Goal: Register for event/course

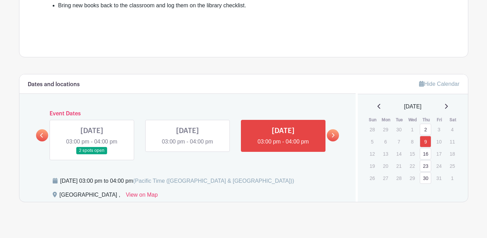
scroll to position [280, 0]
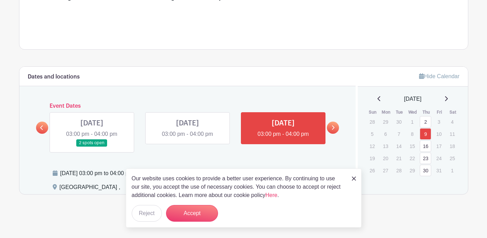
click at [92, 146] on link at bounding box center [92, 146] width 0 height 0
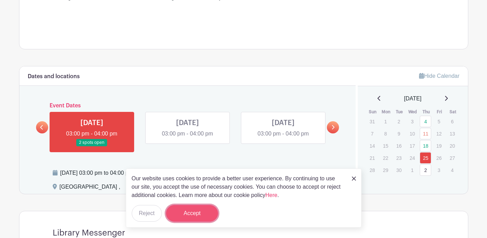
click at [182, 212] on button "Accept" at bounding box center [192, 213] width 52 height 17
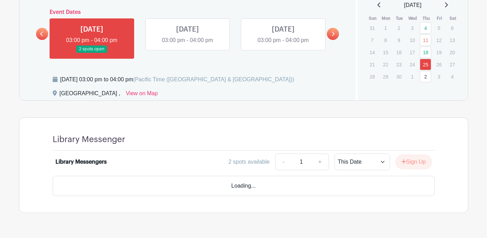
scroll to position [372, 0]
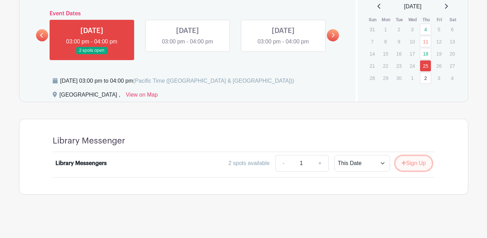
click at [411, 166] on button "Sign Up" at bounding box center [414, 163] width 36 height 15
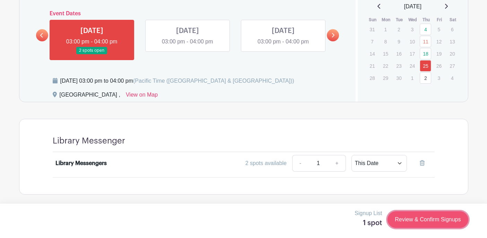
click at [408, 214] on link "Review & Confirm Signups" at bounding box center [428, 219] width 80 height 17
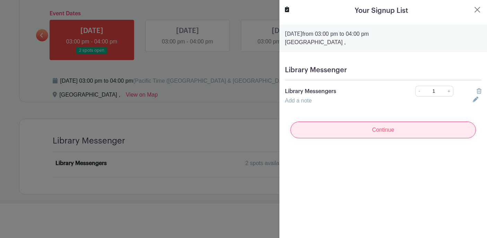
click at [377, 130] on input "Continue" at bounding box center [384, 129] width 186 height 17
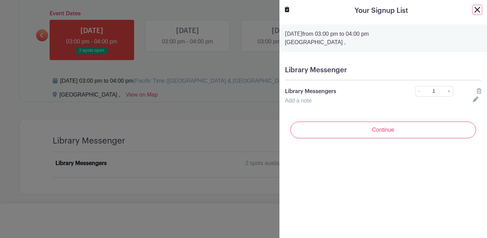
click at [476, 11] on button "Close" at bounding box center [478, 10] width 8 height 8
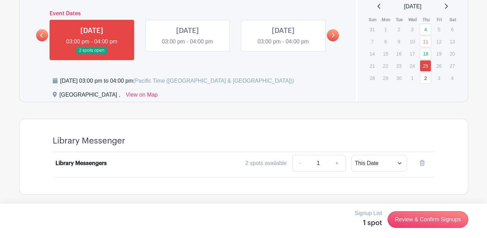
click at [43, 34] on icon at bounding box center [41, 35] width 3 height 5
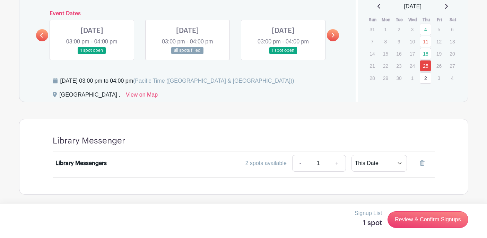
click at [92, 54] on link at bounding box center [92, 54] width 0 height 0
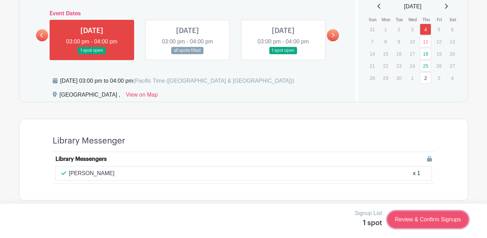
click at [427, 220] on link "Review & Confirm Signups" at bounding box center [428, 219] width 80 height 17
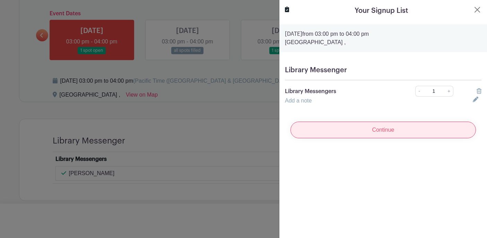
click at [372, 133] on input "Continue" at bounding box center [384, 129] width 186 height 17
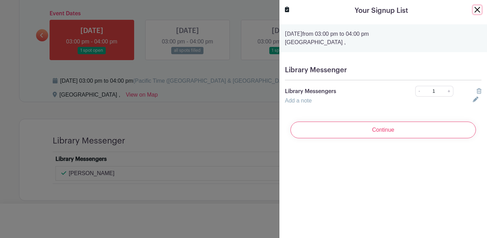
click at [474, 12] on button "Close" at bounding box center [478, 10] width 8 height 8
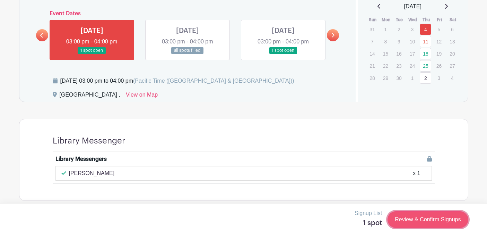
click at [424, 218] on link "Review & Confirm Signups" at bounding box center [428, 219] width 80 height 17
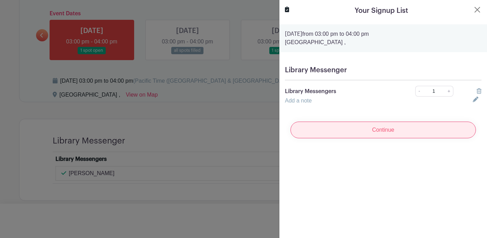
click at [373, 130] on input "Continue" at bounding box center [384, 129] width 186 height 17
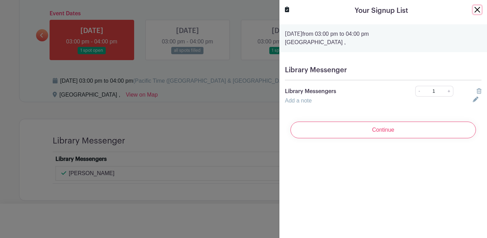
click at [478, 11] on button "Close" at bounding box center [478, 10] width 8 height 8
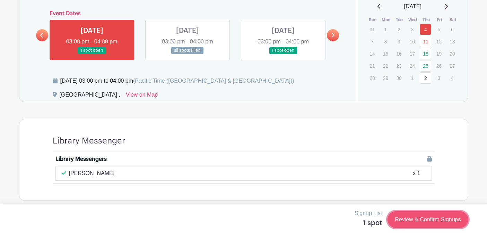
click at [404, 218] on link "Review & Confirm Signups" at bounding box center [428, 219] width 80 height 17
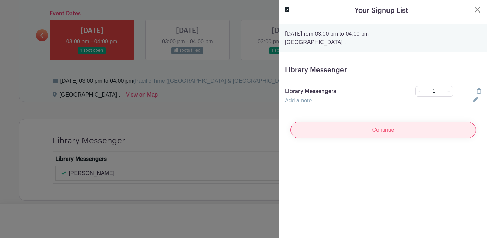
click at [383, 130] on input "Continue" at bounding box center [384, 129] width 186 height 17
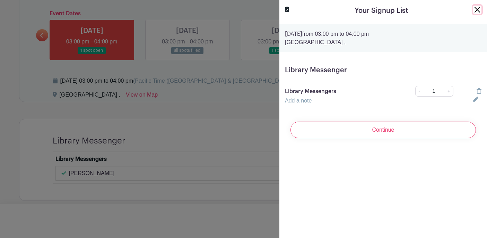
click at [477, 9] on button "Close" at bounding box center [478, 10] width 8 height 8
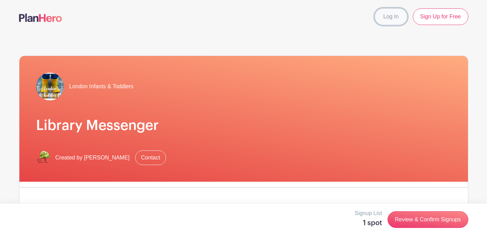
click at [389, 17] on link "Log In" at bounding box center [391, 16] width 33 height 17
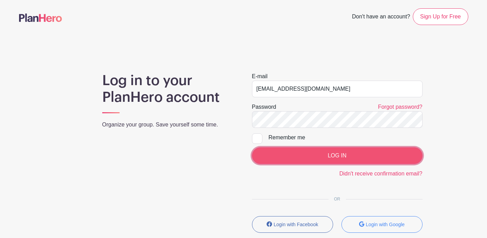
click at [317, 159] on input "LOG IN" at bounding box center [337, 155] width 171 height 17
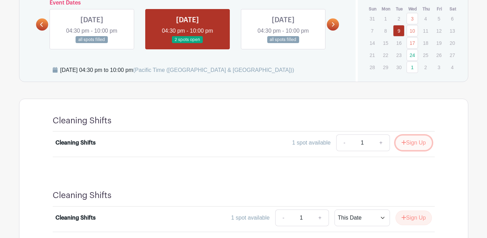
click at [413, 142] on button "Sign Up" at bounding box center [414, 142] width 36 height 15
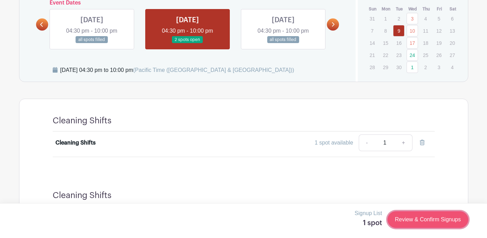
click at [422, 224] on link "Review & Confirm Signups" at bounding box center [428, 219] width 80 height 17
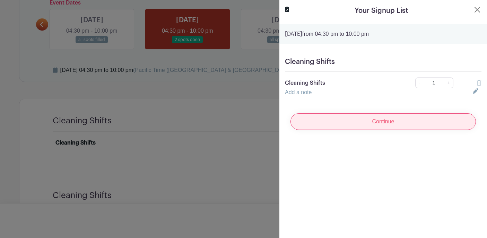
click at [378, 124] on input "Continue" at bounding box center [384, 121] width 186 height 17
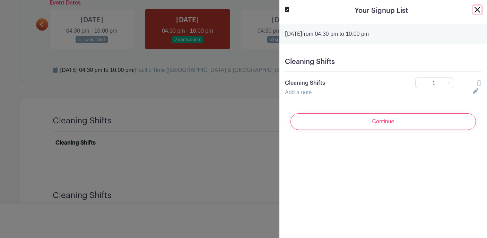
click at [476, 11] on button "Close" at bounding box center [478, 10] width 8 height 8
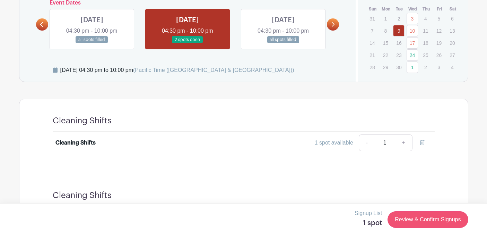
scroll to position [463, 0]
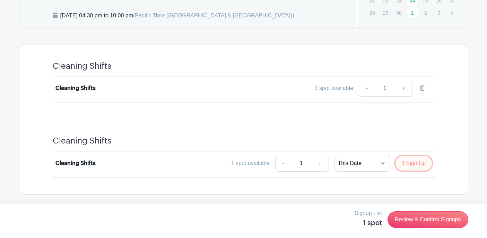
click at [405, 161] on button "Sign Up" at bounding box center [414, 163] width 36 height 15
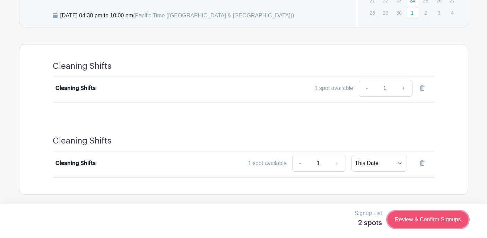
click at [417, 215] on link "Review & Confirm Signups" at bounding box center [428, 219] width 80 height 17
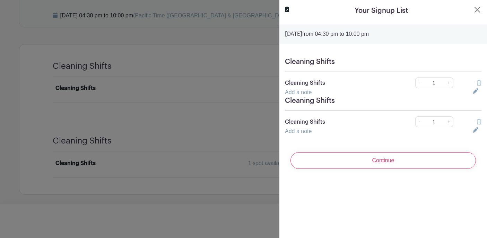
click at [479, 84] on icon at bounding box center [479, 83] width 5 height 6
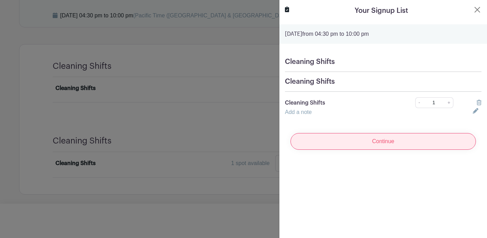
click at [398, 141] on input "Continue" at bounding box center [384, 141] width 186 height 17
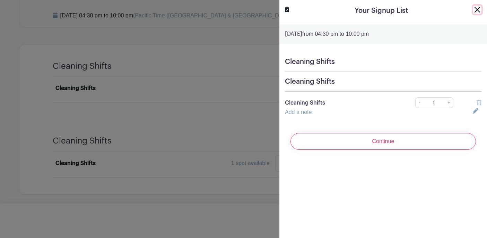
click at [476, 12] on button "Close" at bounding box center [478, 10] width 8 height 8
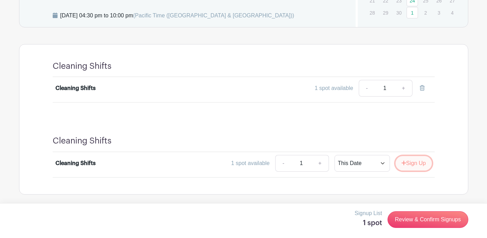
click at [413, 158] on button "Sign Up" at bounding box center [414, 163] width 36 height 15
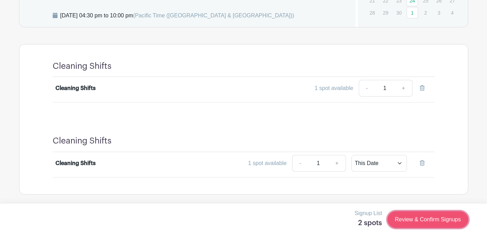
click at [422, 217] on link "Review & Confirm Signups" at bounding box center [428, 219] width 80 height 17
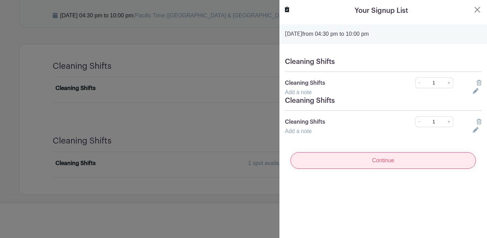
click at [396, 156] on input "Continue" at bounding box center [384, 160] width 186 height 17
click at [386, 163] on input "Continue" at bounding box center [384, 160] width 186 height 17
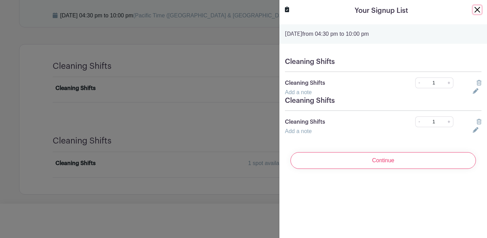
click at [474, 8] on button "Close" at bounding box center [478, 10] width 8 height 8
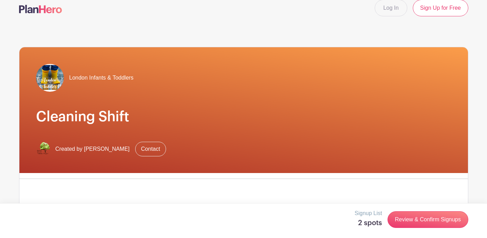
scroll to position [0, 0]
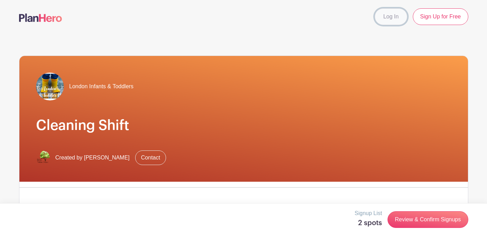
click at [384, 14] on link "Log In" at bounding box center [391, 16] width 33 height 17
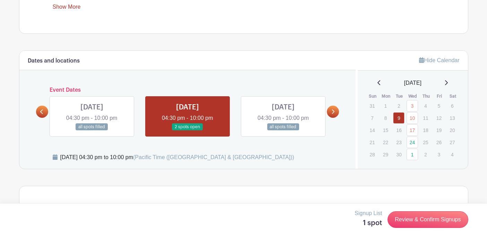
scroll to position [364, 0]
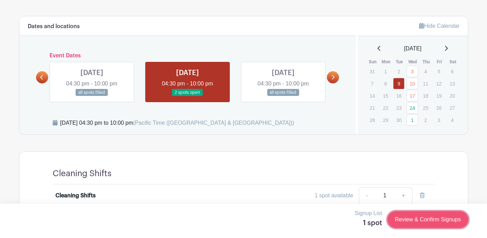
click at [434, 223] on link "Review & Confirm Signups" at bounding box center [428, 219] width 80 height 17
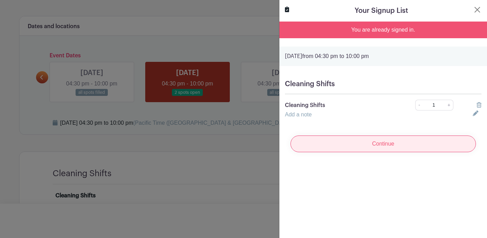
click at [374, 146] on input "Continue" at bounding box center [384, 143] width 186 height 17
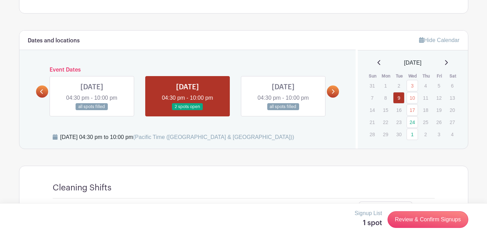
scroll to position [336, 0]
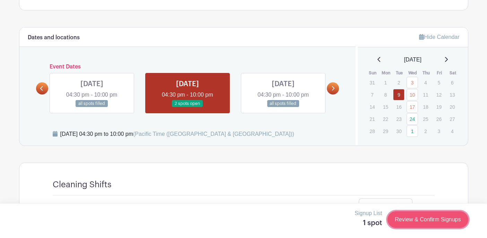
click at [410, 221] on link "Review & Confirm Signups" at bounding box center [428, 219] width 80 height 17
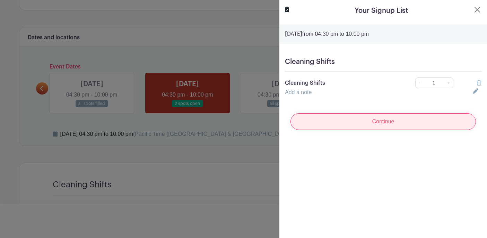
click at [388, 120] on input "Continue" at bounding box center [384, 121] width 186 height 17
click at [365, 125] on input "Continue" at bounding box center [384, 121] width 186 height 17
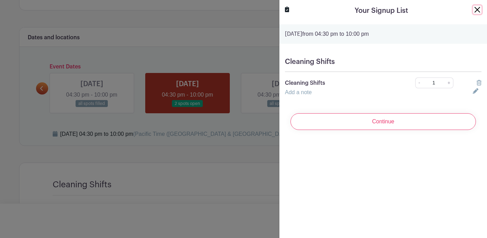
click at [478, 7] on button "Close" at bounding box center [478, 10] width 8 height 8
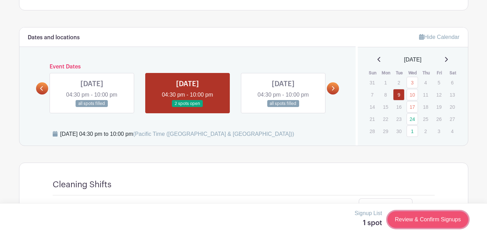
click at [413, 219] on link "Review & Confirm Signups" at bounding box center [428, 219] width 80 height 17
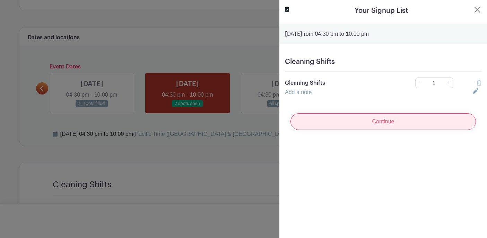
click at [378, 121] on input "Continue" at bounding box center [384, 121] width 186 height 17
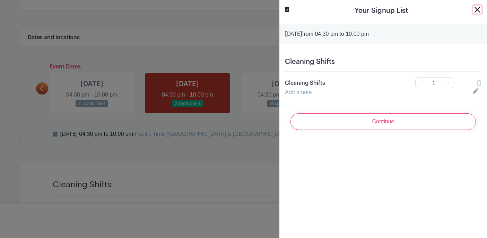
click at [477, 10] on button "Close" at bounding box center [478, 10] width 8 height 8
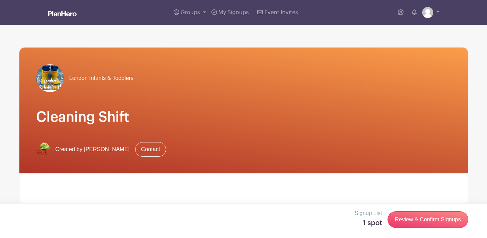
click at [440, 11] on div "Groups All Groups Willis's Events My Signups Event Invites My account Logout" at bounding box center [244, 12] width 458 height 25
click at [439, 13] on link at bounding box center [431, 12] width 17 height 11
click at [406, 48] on link "Logout" at bounding box center [411, 45] width 55 height 11
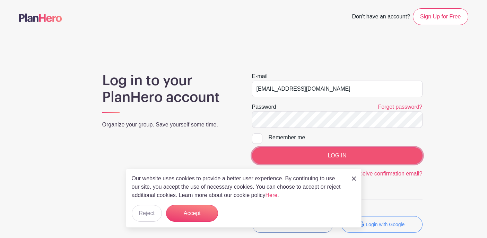
click at [314, 156] on input "LOG IN" at bounding box center [337, 155] width 171 height 17
